Goal: Book appointment/travel/reservation

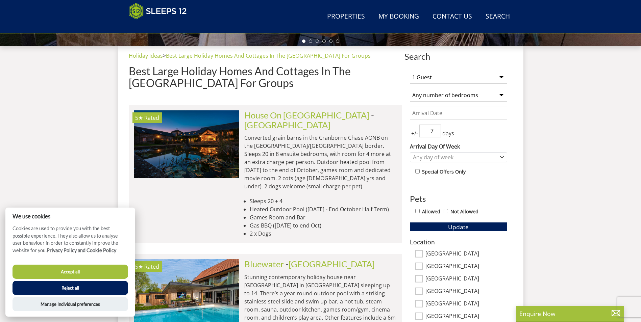
scroll to position [364, 0]
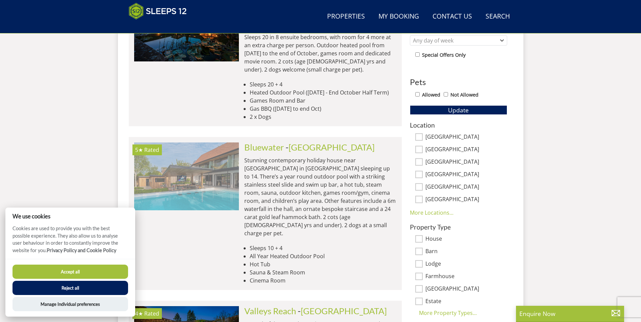
click at [218, 165] on img at bounding box center [186, 177] width 105 height 68
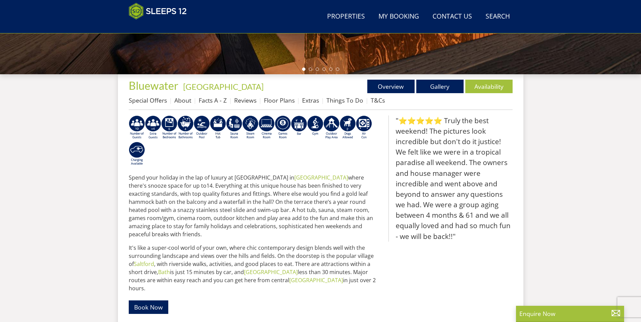
scroll to position [218, 0]
click at [498, 82] on link "Availability" at bounding box center [488, 87] width 47 height 14
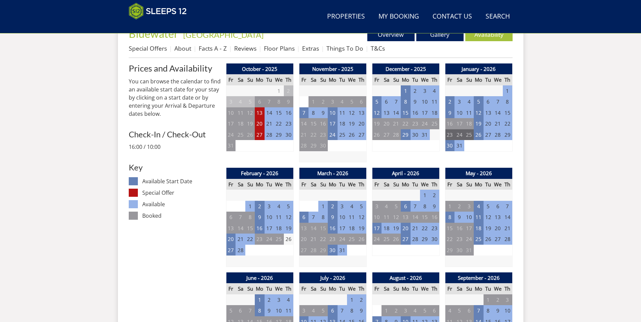
scroll to position [269, 0]
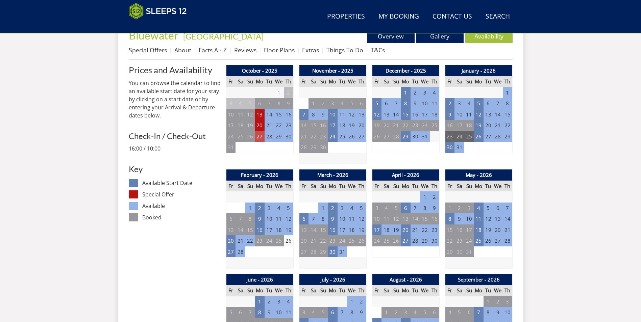
click at [261, 137] on td "27" at bounding box center [259, 136] width 9 height 11
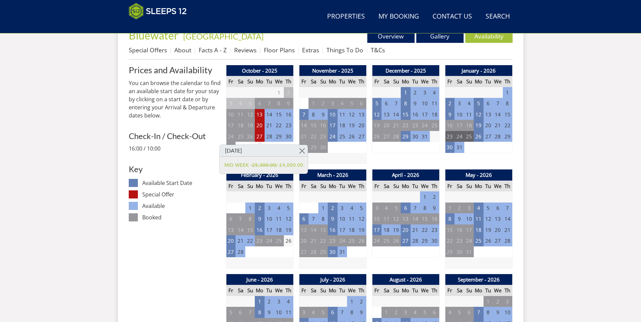
click at [276, 138] on td "29" at bounding box center [278, 136] width 9 height 11
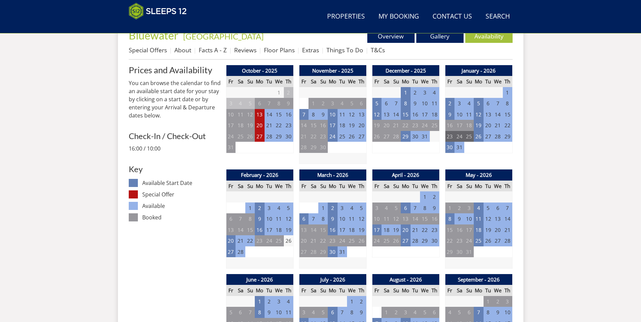
click at [279, 138] on td "29" at bounding box center [278, 136] width 9 height 11
